Goal: Task Accomplishment & Management: Use online tool/utility

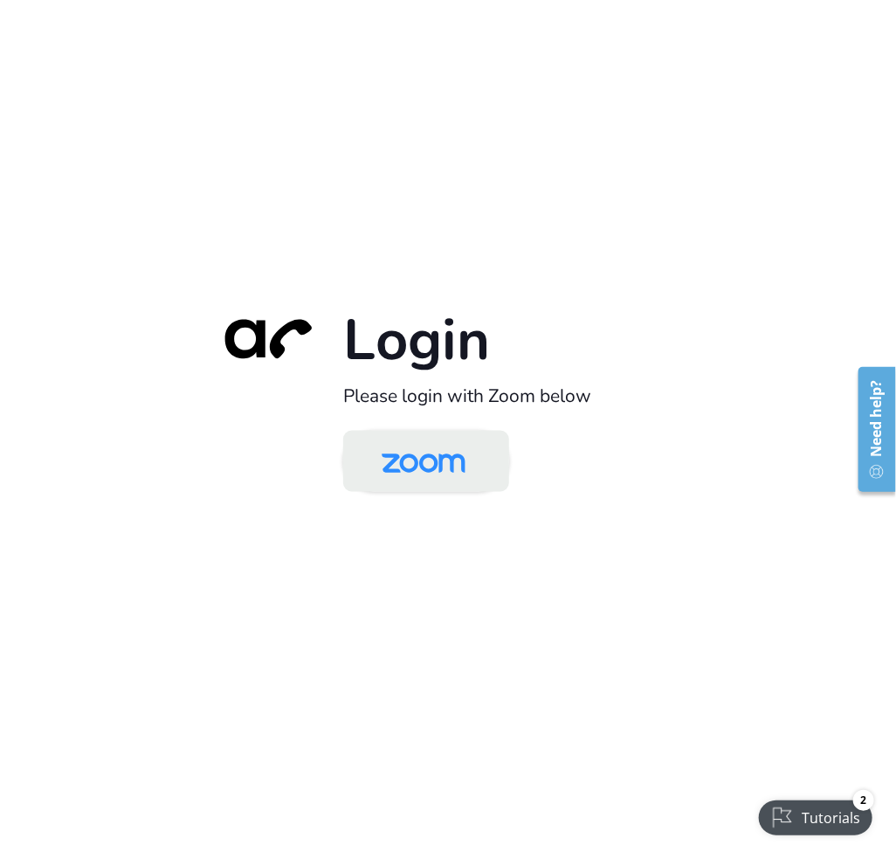
click at [405, 475] on img at bounding box center [423, 462] width 121 height 57
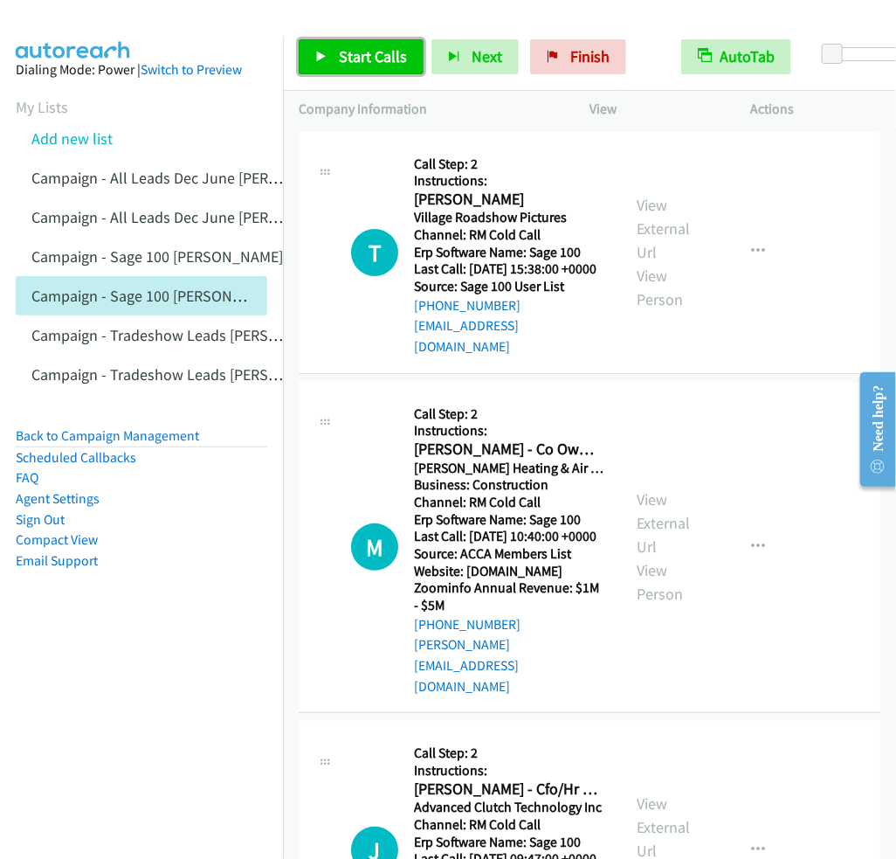
click at [380, 59] on span "Start Calls" at bounding box center [373, 56] width 68 height 20
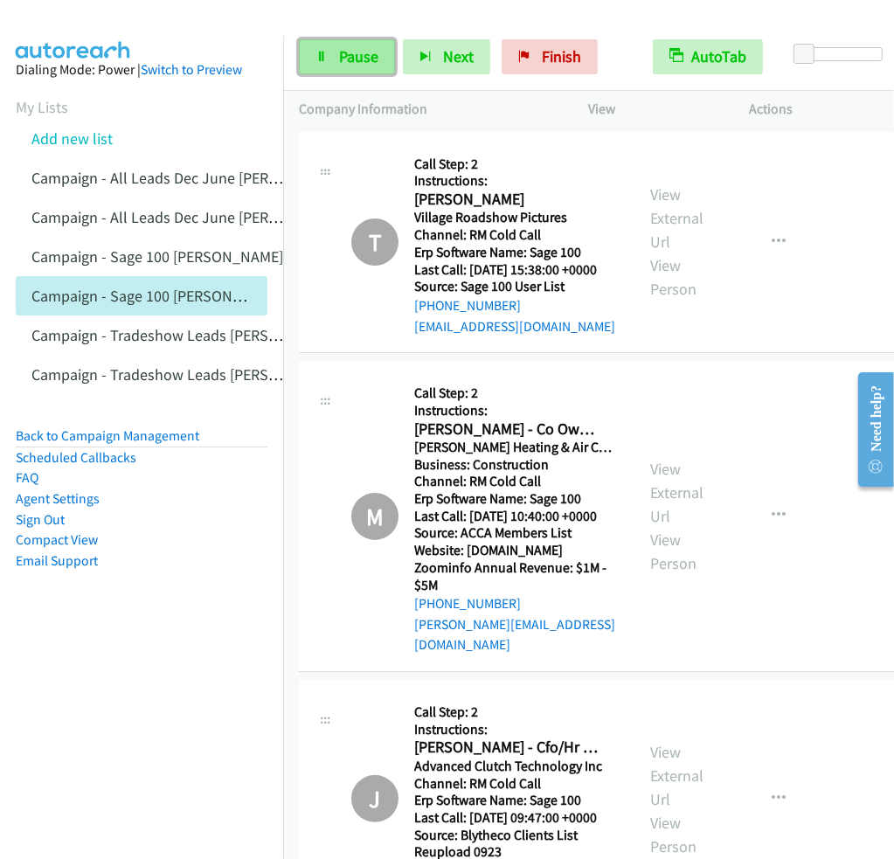
click at [350, 48] on span "Pause" at bounding box center [358, 56] width 39 height 20
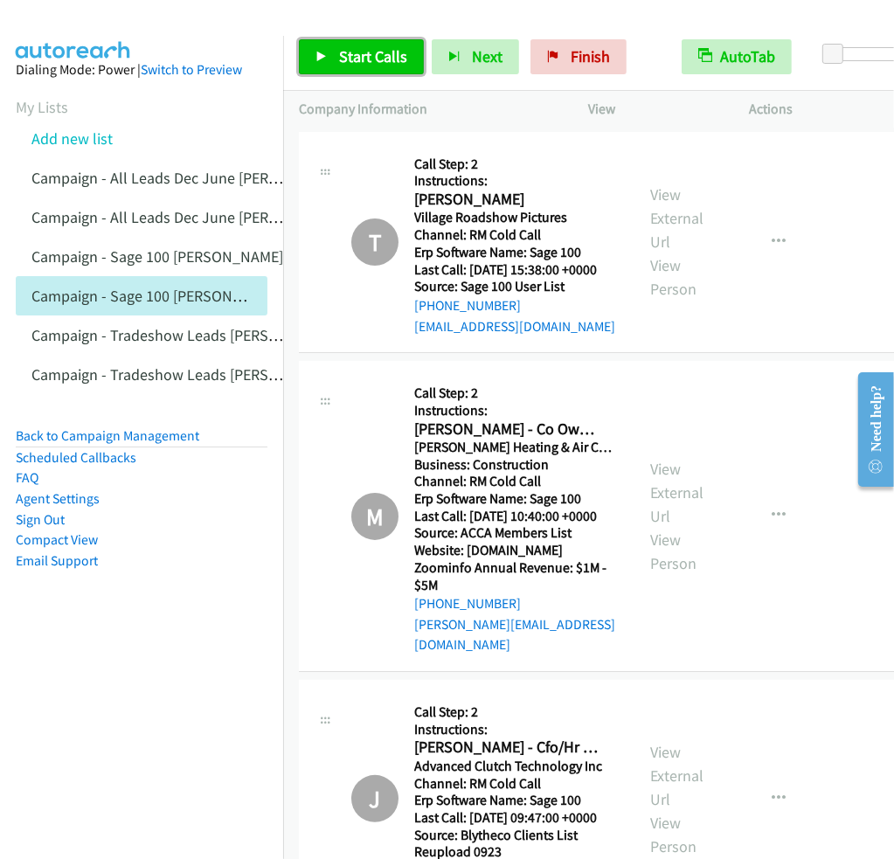
click at [353, 62] on span "Start Calls" at bounding box center [373, 56] width 68 height 20
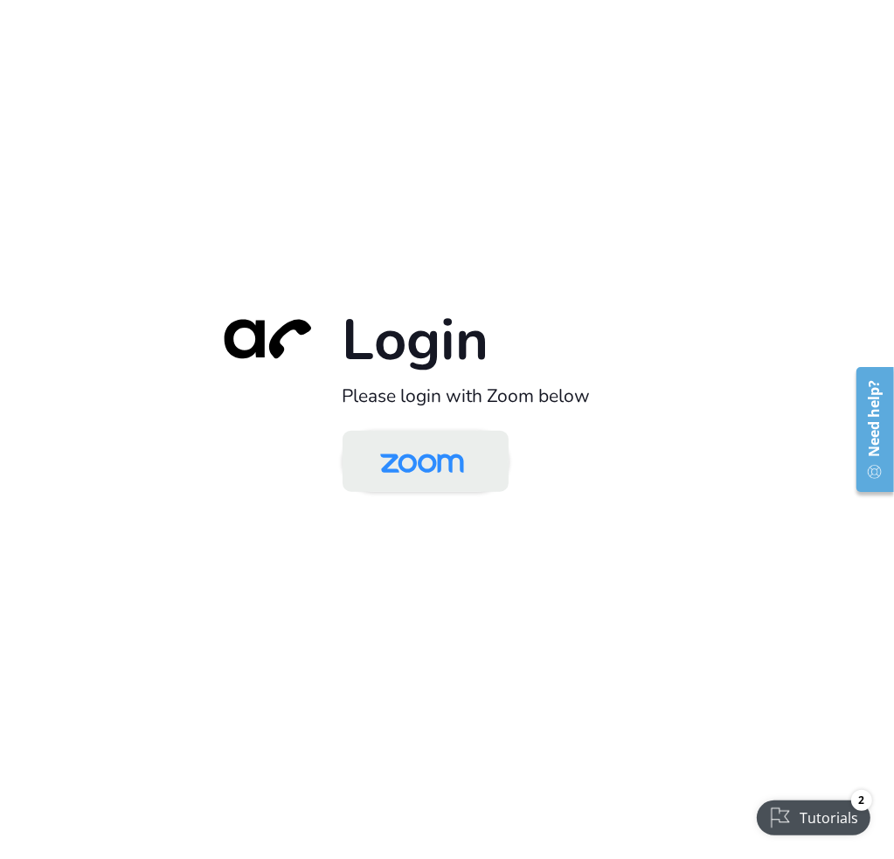
click at [416, 474] on img at bounding box center [422, 462] width 121 height 57
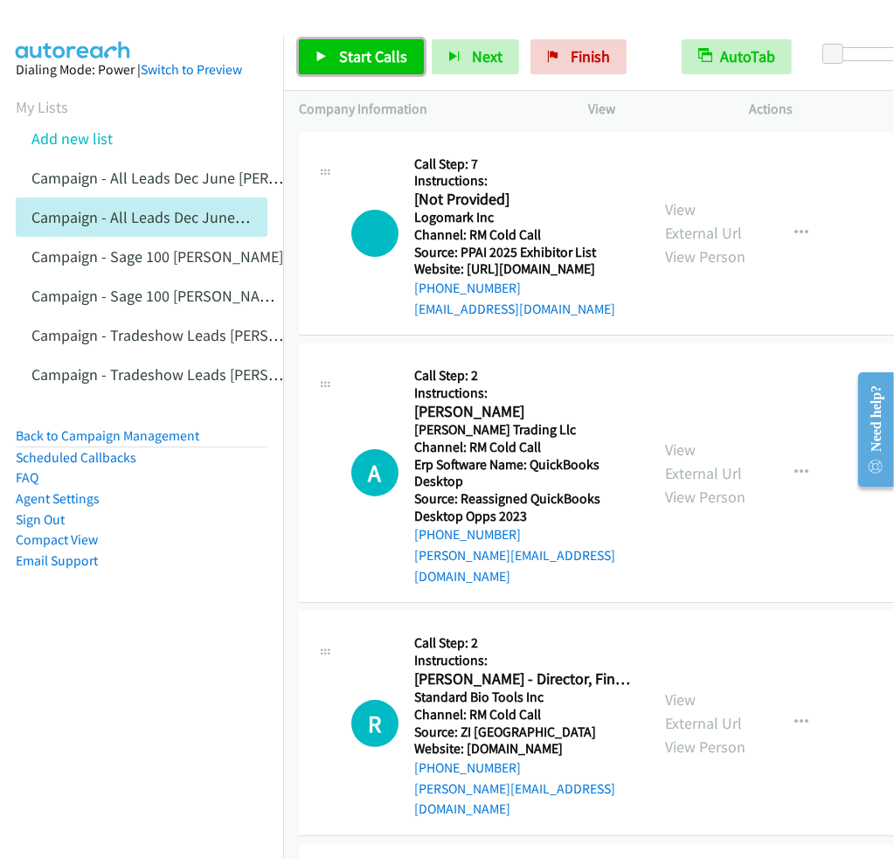
click at [343, 49] on span "Start Calls" at bounding box center [373, 56] width 68 height 20
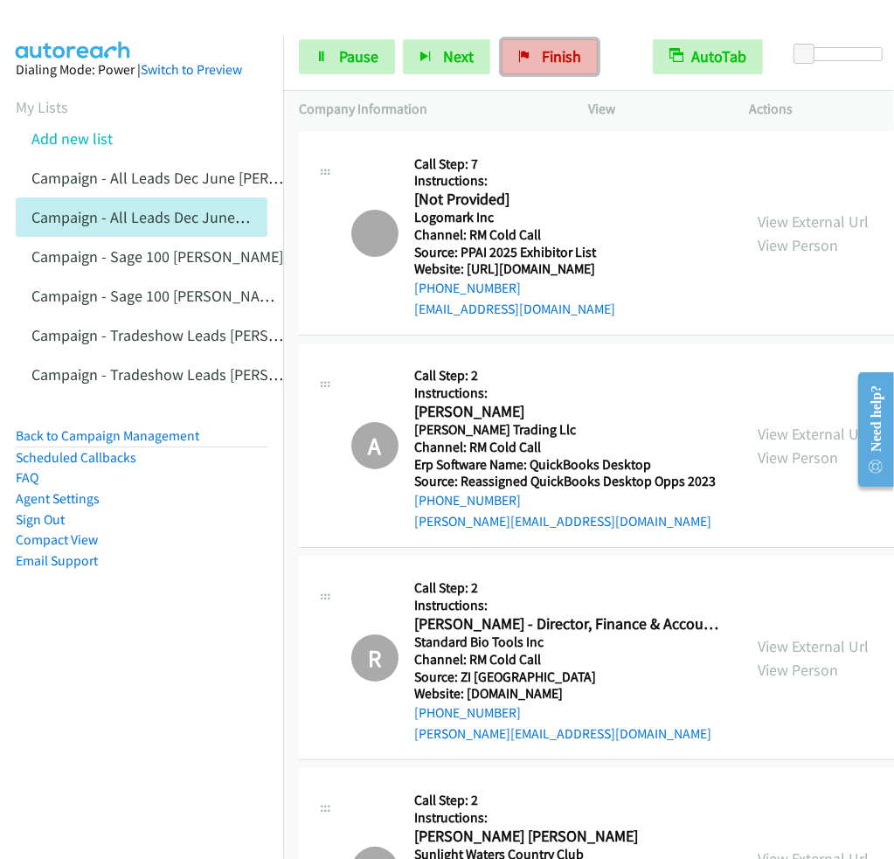
click at [556, 66] on span "Finish" at bounding box center [561, 56] width 39 height 20
